Goal: Information Seeking & Learning: Learn about a topic

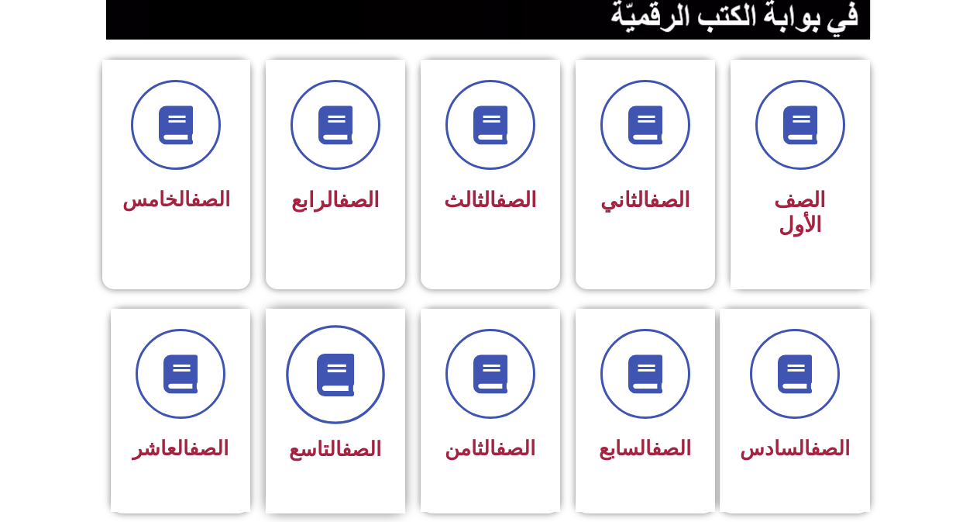
scroll to position [387, 0]
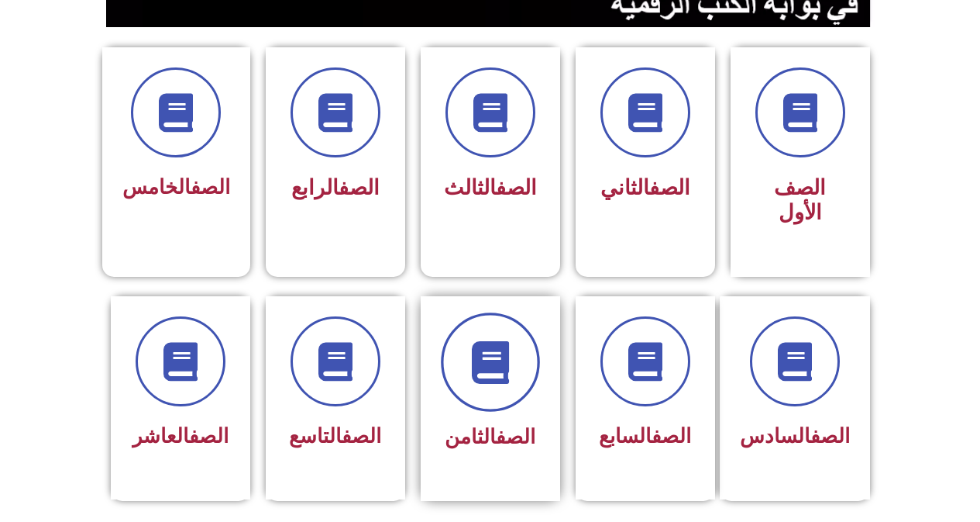
click at [515, 333] on span at bounding box center [490, 361] width 99 height 99
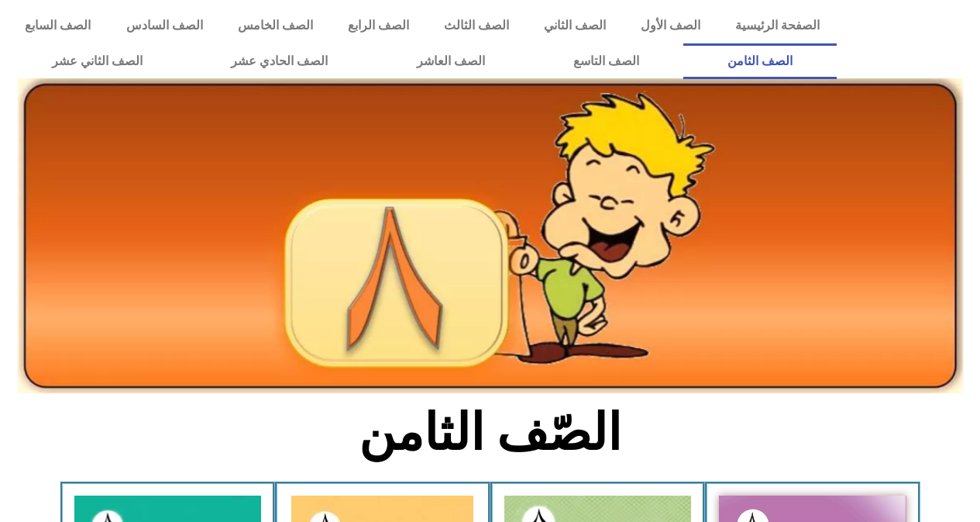
scroll to position [232, 0]
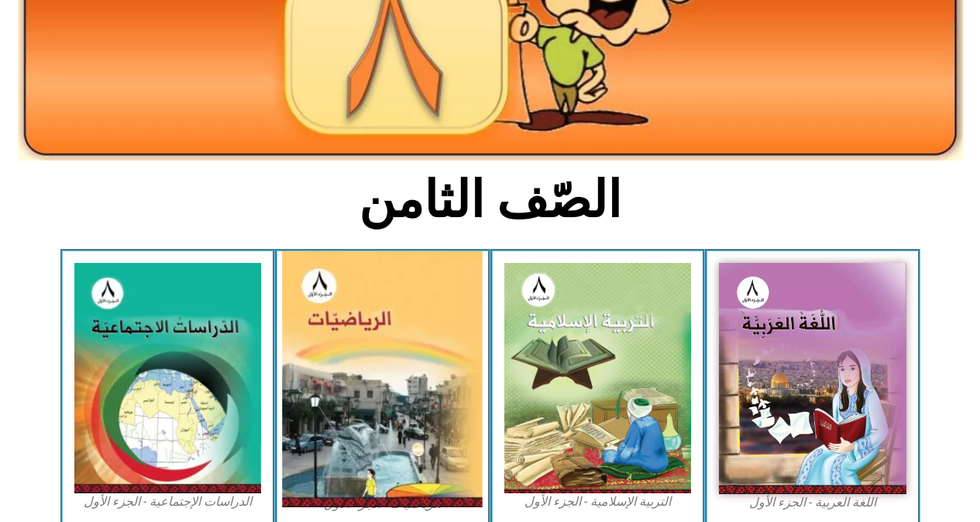
click at [319, 347] on img at bounding box center [383, 379] width 201 height 256
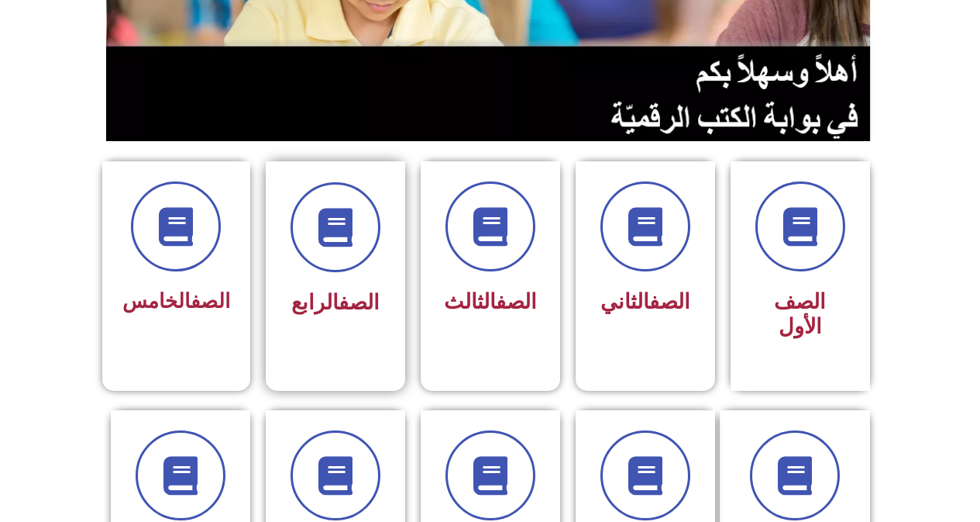
scroll to position [387, 0]
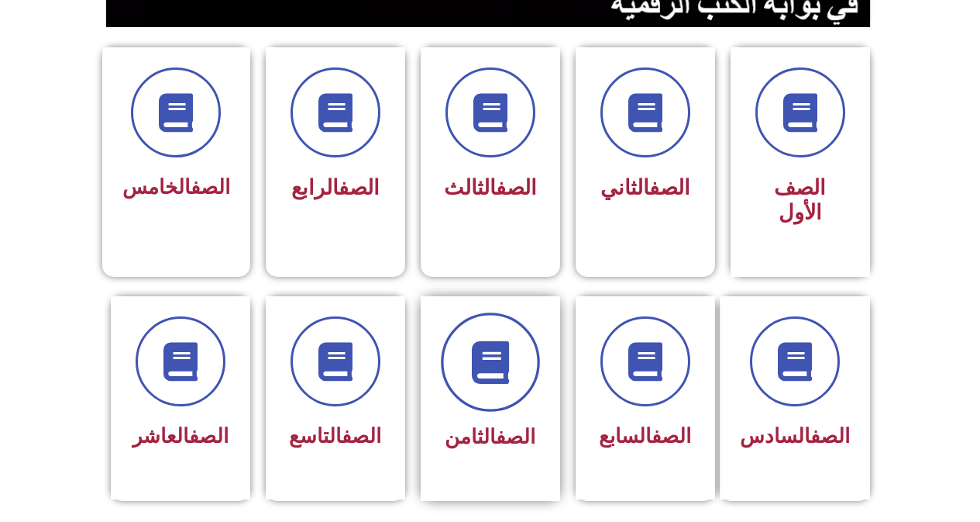
click at [460, 315] on span at bounding box center [490, 361] width 99 height 99
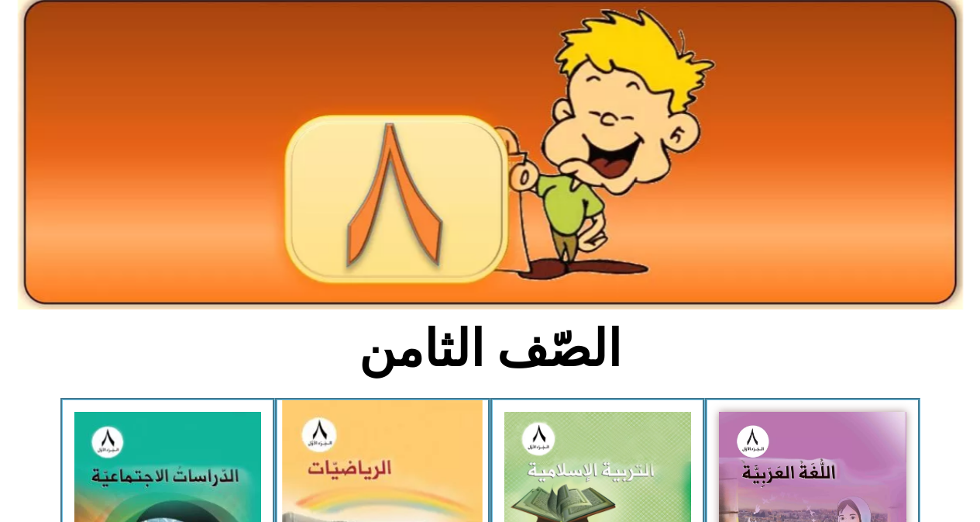
scroll to position [232, 0]
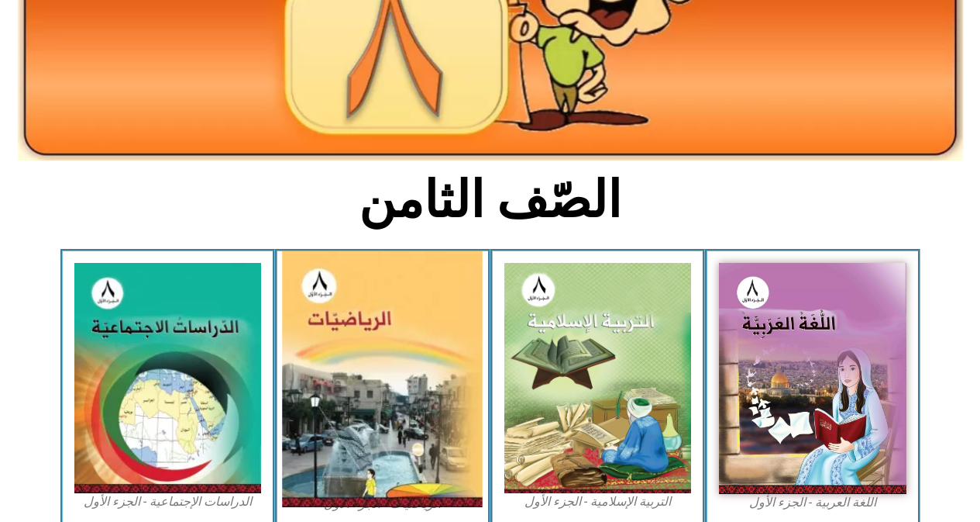
click at [337, 367] on img at bounding box center [383, 379] width 201 height 256
click at [350, 409] on img at bounding box center [383, 379] width 201 height 256
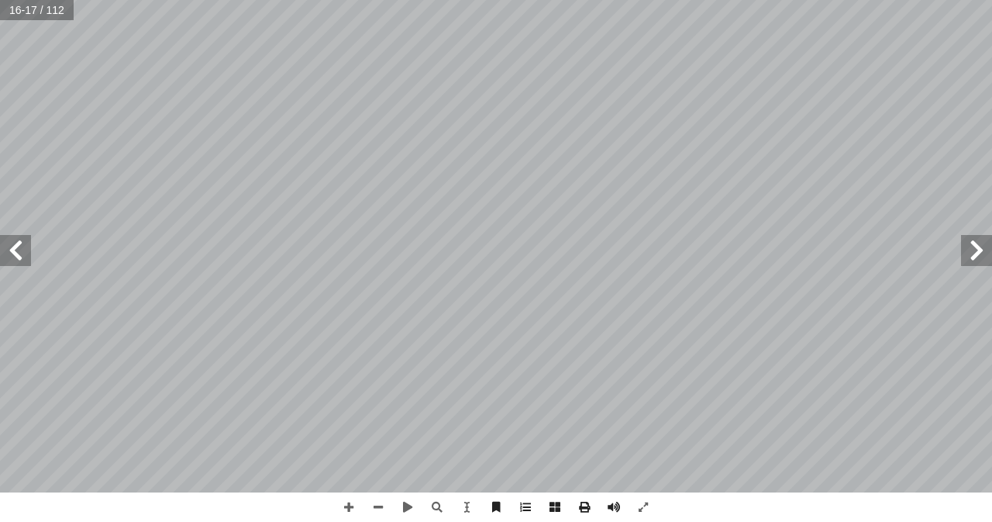
click at [980, 250] on span at bounding box center [976, 250] width 31 height 31
click at [0, 239] on span at bounding box center [15, 250] width 31 height 31
click at [4, 260] on span at bounding box center [15, 250] width 31 height 31
click at [15, 246] on span at bounding box center [15, 250] width 31 height 31
click at [15, 245] on span at bounding box center [15, 250] width 31 height 31
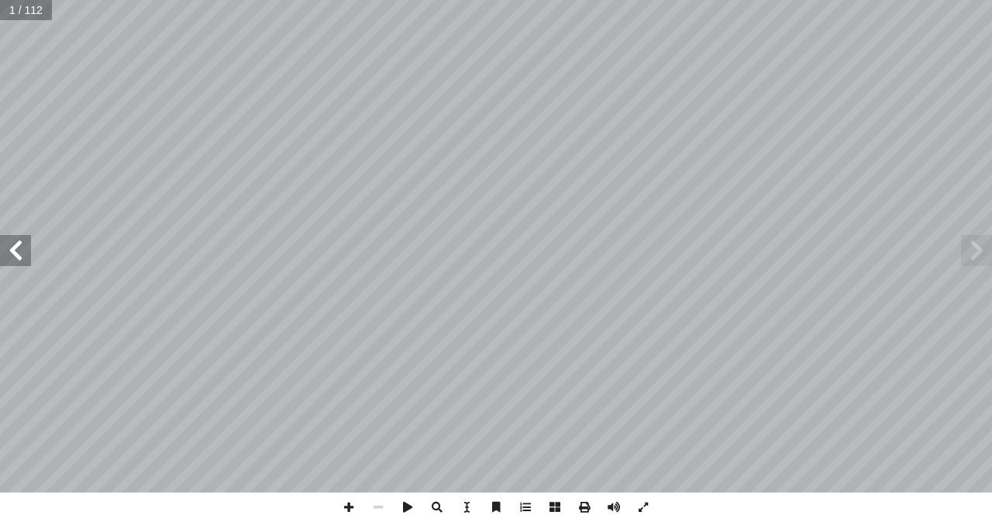
click at [15, 245] on span at bounding box center [15, 250] width 31 height 31
click at [6, 252] on span at bounding box center [15, 250] width 31 height 31
click at [2, 245] on span at bounding box center [15, 250] width 31 height 31
click at [2, 244] on span at bounding box center [15, 250] width 31 height 31
click at [4, 244] on span at bounding box center [15, 250] width 31 height 31
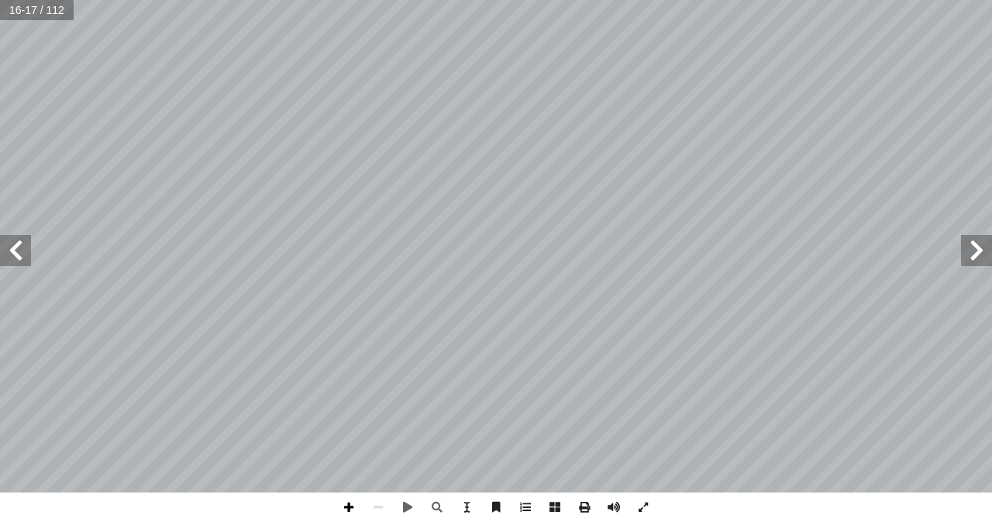
click at [356, 508] on span at bounding box center [348, 506] width 29 height 29
click at [342, 505] on span at bounding box center [348, 506] width 29 height 29
click at [375, 508] on span at bounding box center [377, 506] width 29 height 29
click at [349, 501] on span at bounding box center [348, 506] width 29 height 29
click at [376, 504] on span at bounding box center [377, 506] width 29 height 29
